Goal: Book appointment/travel/reservation

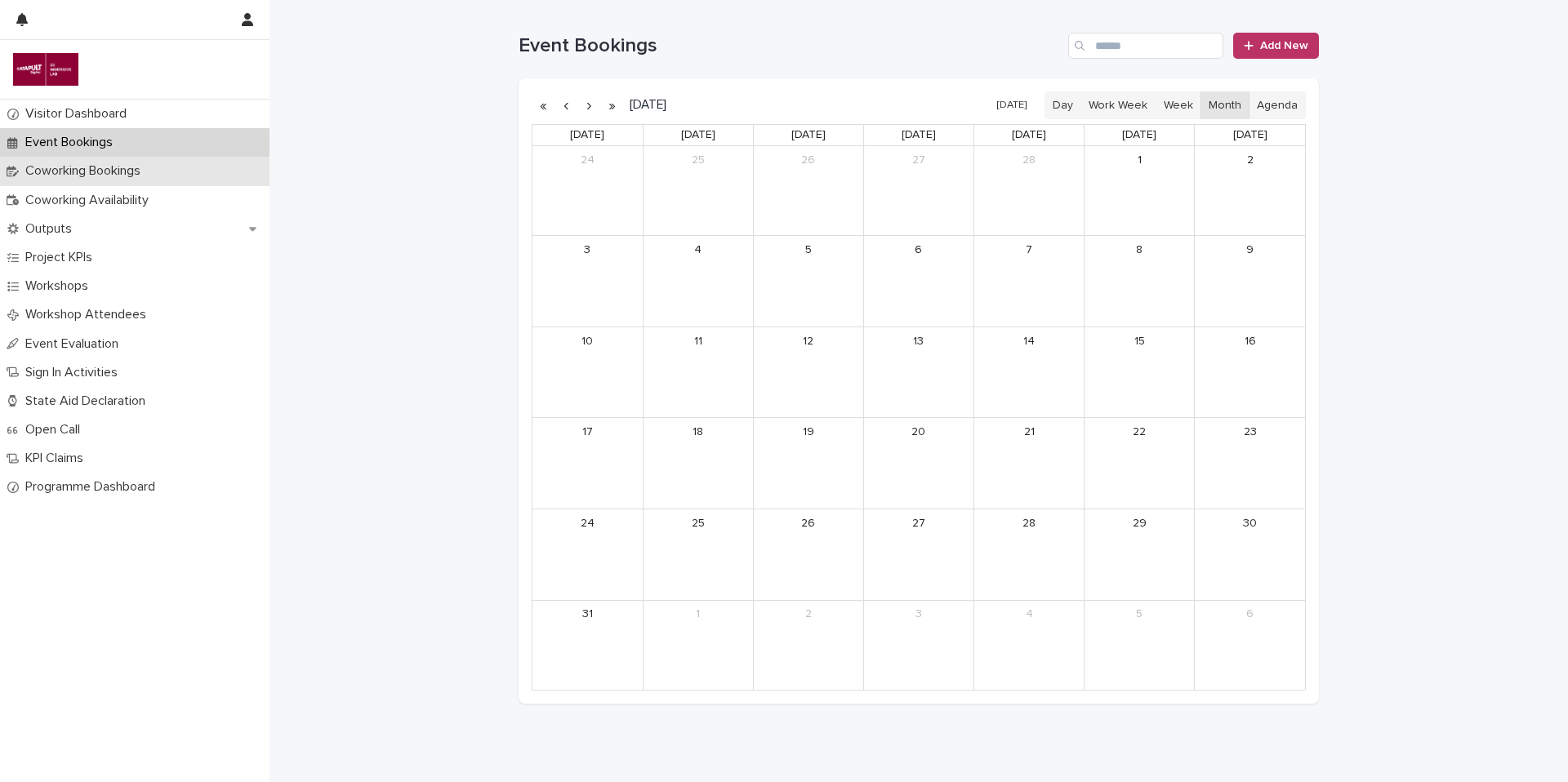
click at [116, 173] on p "Coworking Bookings" at bounding box center [86, 171] width 135 height 15
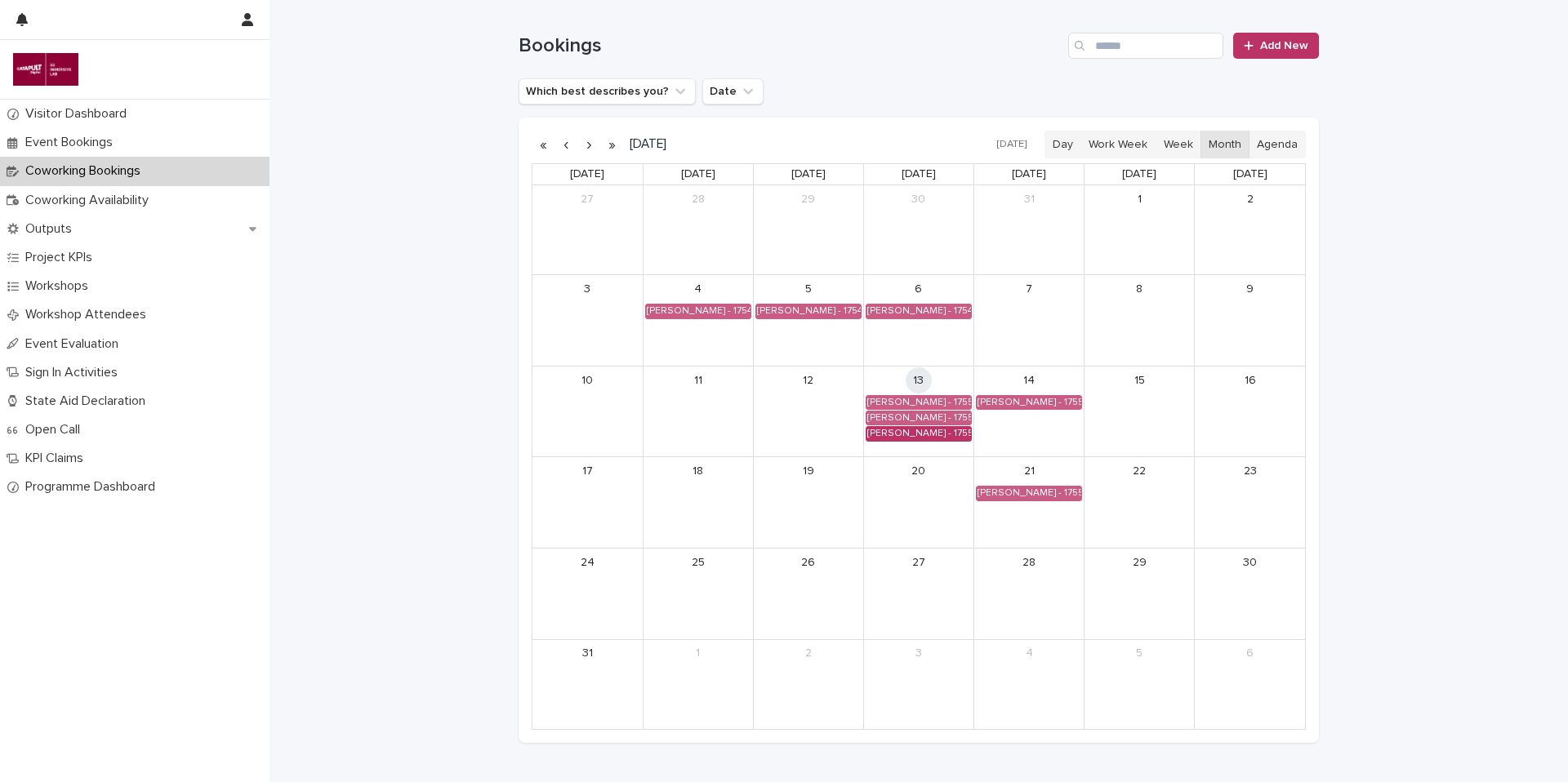
click at [920, 434] on div "[PERSON_NAME] - 1755043200" at bounding box center [919, 434] width 105 height 13
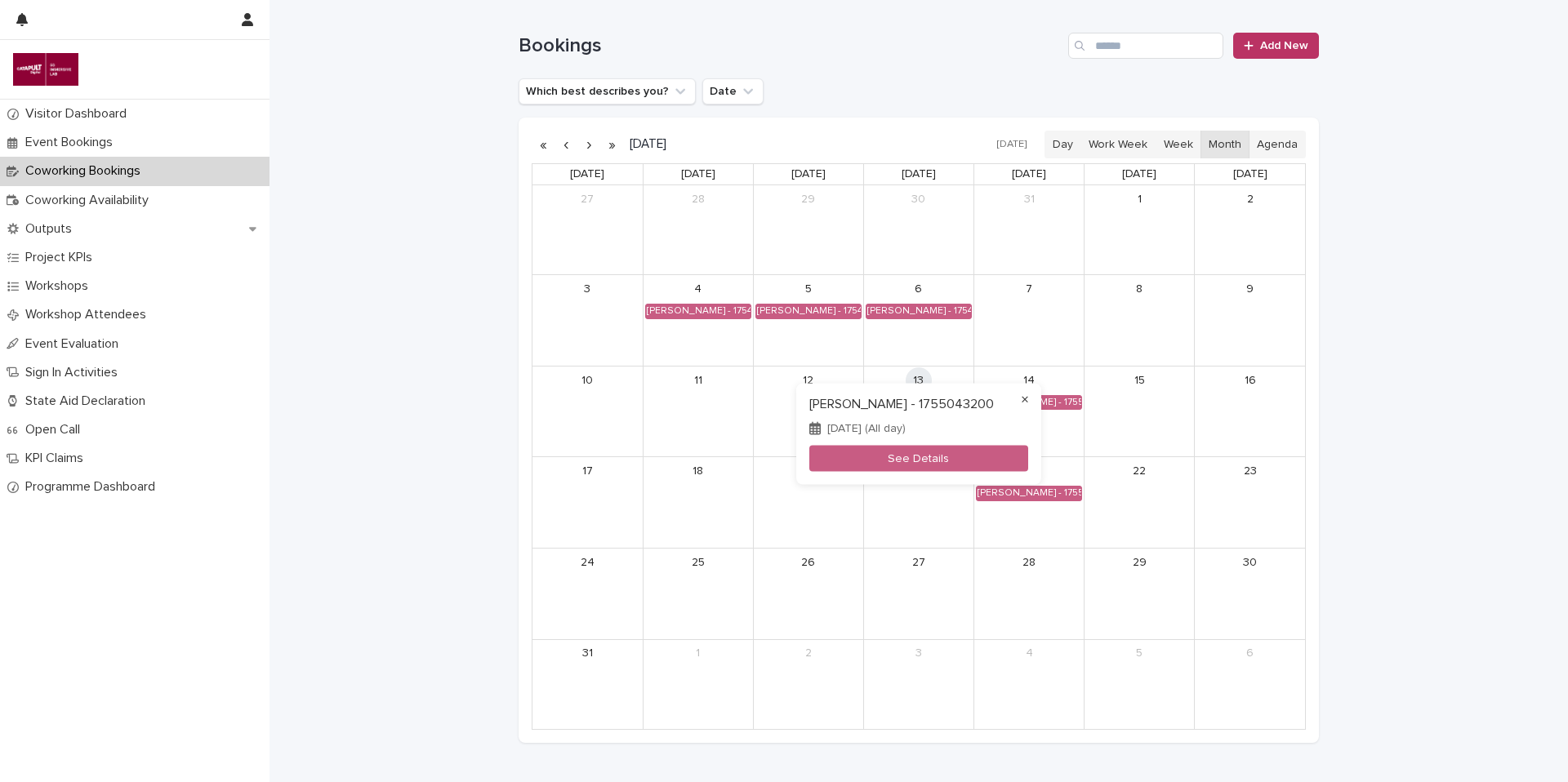
click at [1022, 399] on button "×" at bounding box center [1025, 399] width 20 height 20
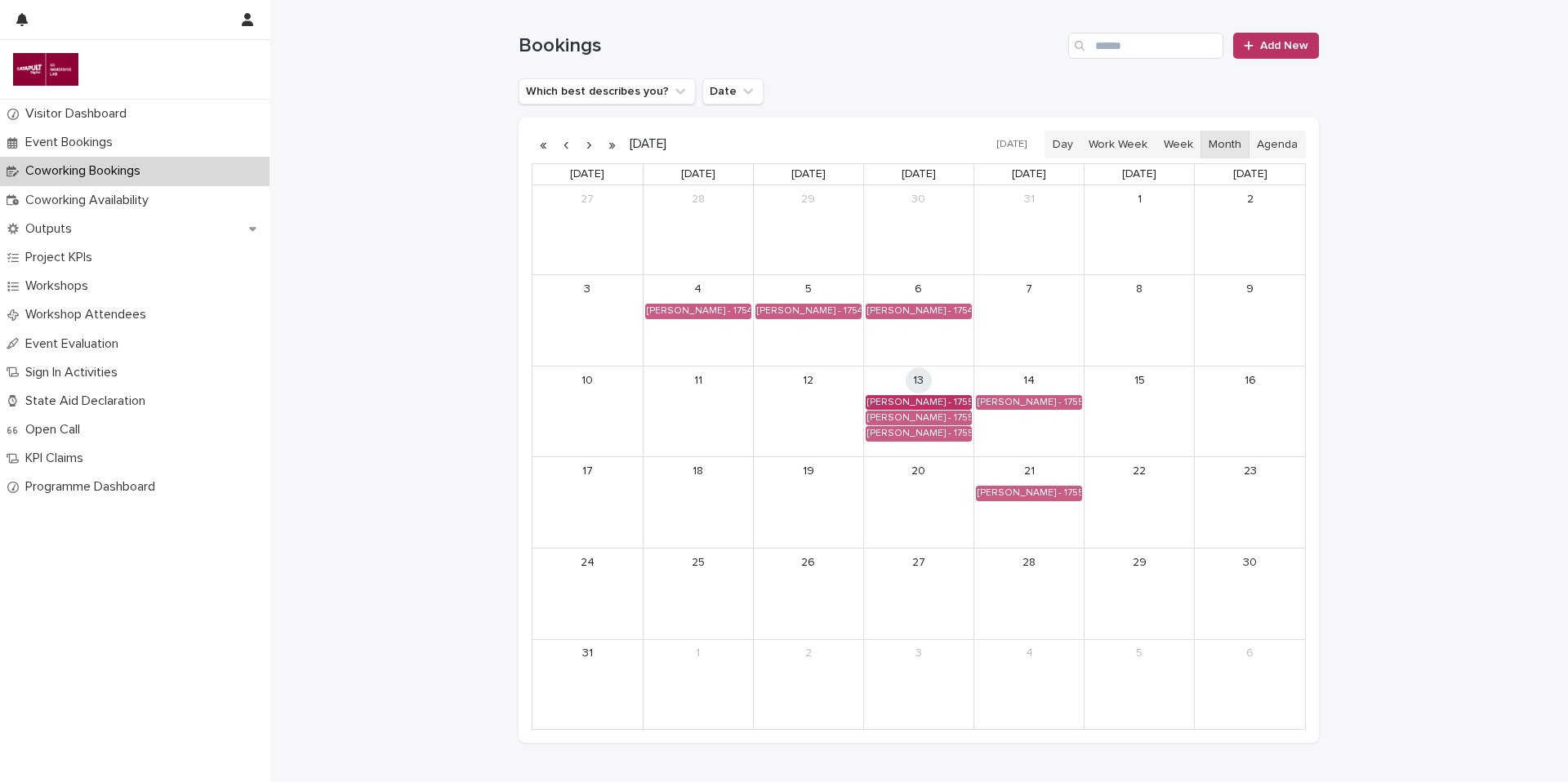
click at [920, 403] on div "[PERSON_NAME] - 1755043200" at bounding box center [919, 403] width 105 height 13
click at [1021, 367] on button "×" at bounding box center [1025, 368] width 20 height 20
